Goal: Task Accomplishment & Management: Manage account settings

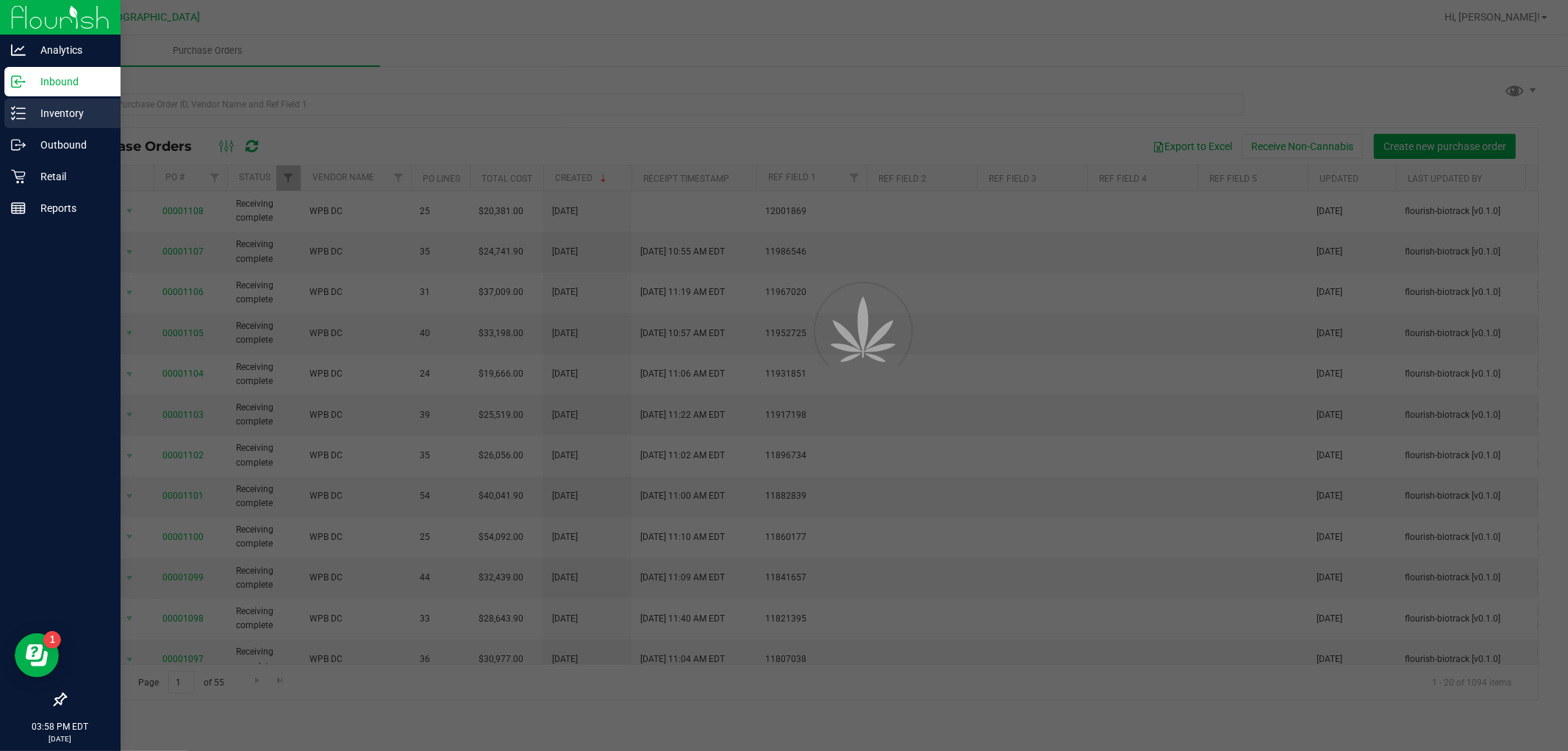
click at [67, 109] on p "Inventory" at bounding box center [69, 113] width 88 height 18
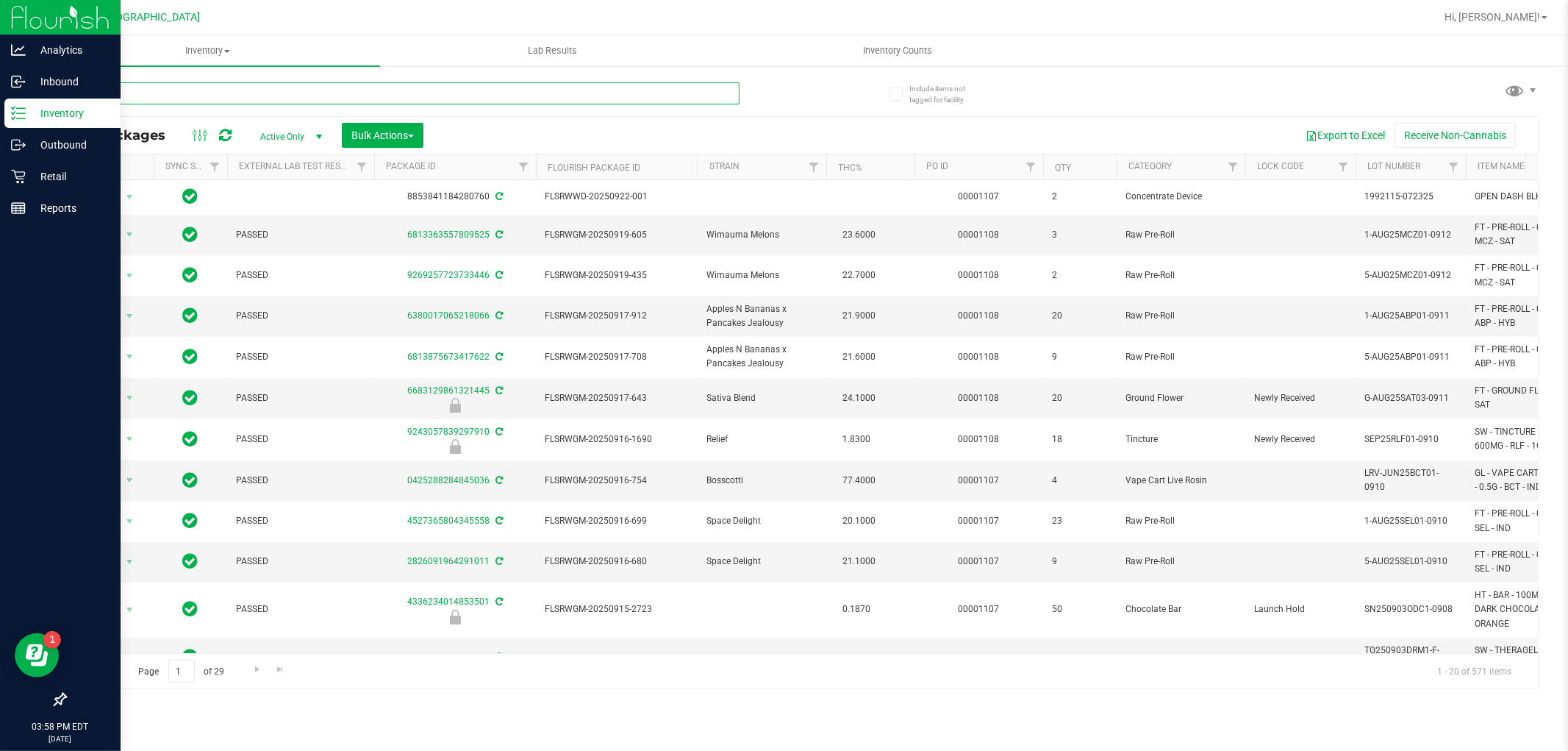
click at [399, 92] on input "text" at bounding box center [402, 93] width 675 height 22
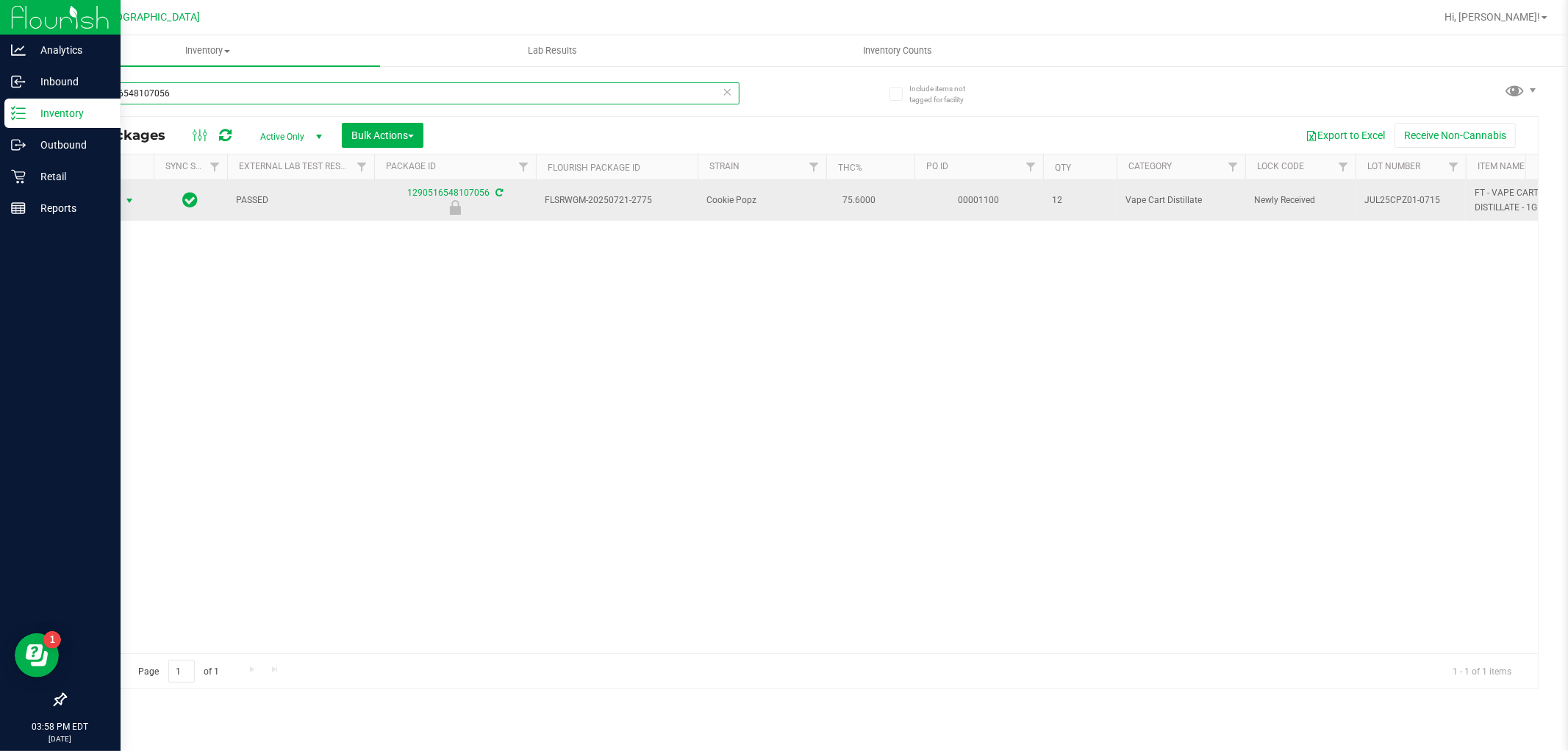
type input "1290516548107056"
click at [130, 199] on span "select" at bounding box center [129, 200] width 12 height 12
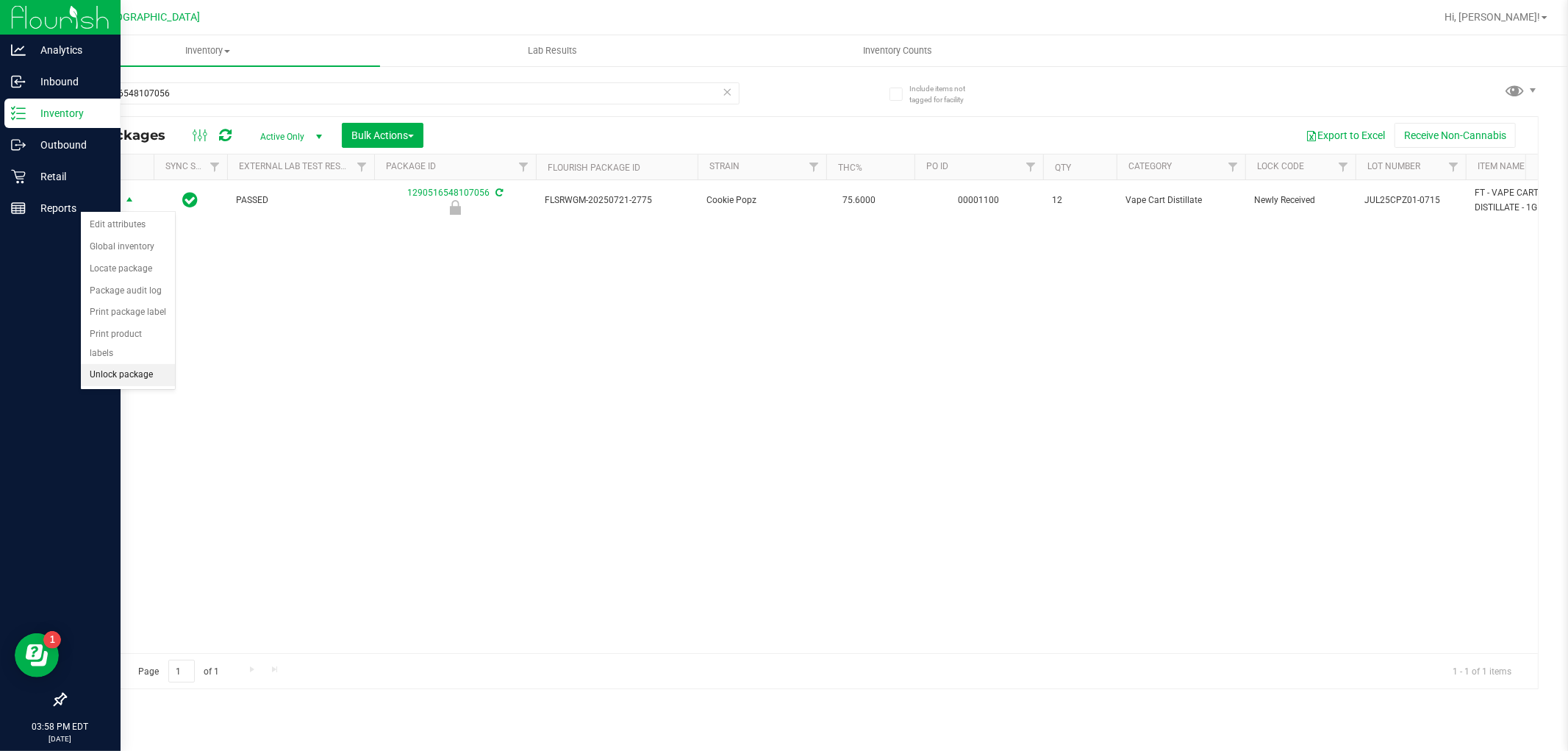
click at [115, 377] on li "Unlock package" at bounding box center [128, 375] width 94 height 22
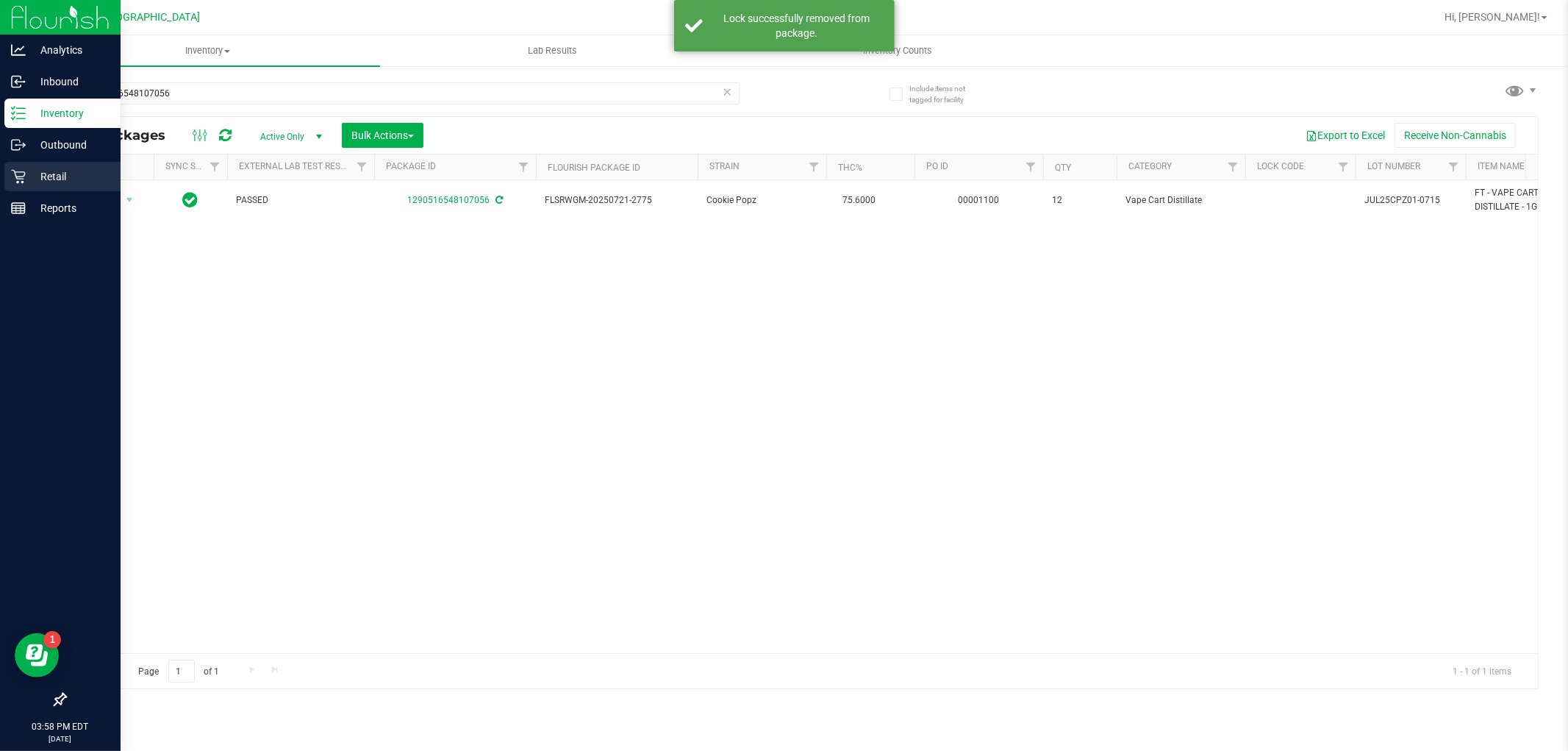
click at [11, 175] on icon at bounding box center [18, 176] width 15 height 15
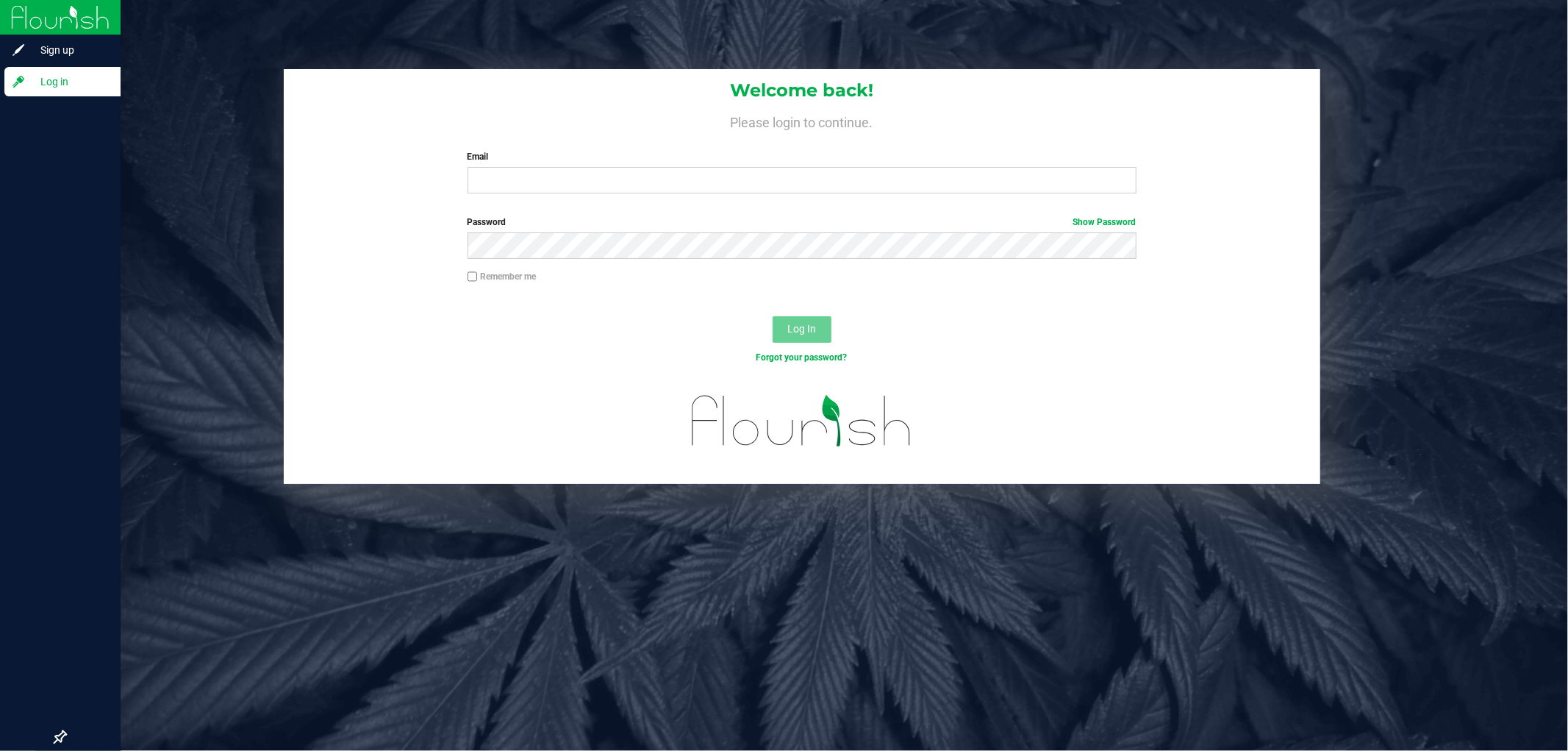
click at [843, 160] on label "Email" at bounding box center [803, 157] width 669 height 13
click at [843, 167] on input "Email" at bounding box center [803, 180] width 669 height 26
click at [826, 182] on input "Email" at bounding box center [803, 180] width 669 height 26
type input "[EMAIL_ADDRESS][PERSON_NAME][DOMAIN_NAME]"
click at [772, 316] on button "Log In" at bounding box center [802, 329] width 59 height 26
